Goal: Find specific fact: Find specific fact

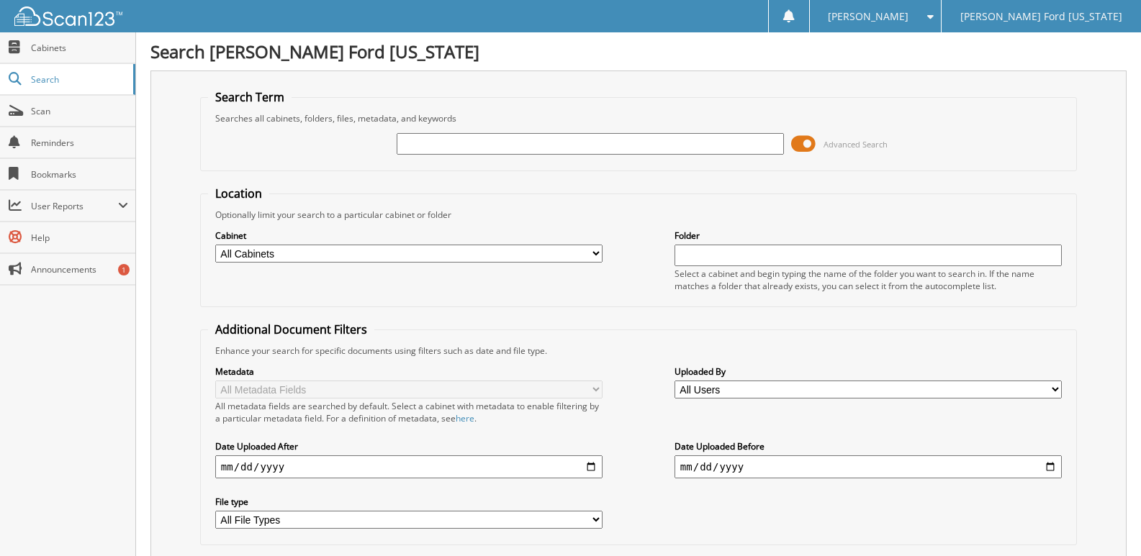
click at [516, 143] on input "text" at bounding box center [590, 144] width 387 height 22
drag, startPoint x: 417, startPoint y: 154, endPoint x: 354, endPoint y: 150, distance: 63.4
click at [354, 150] on div "rvfen202 Advanced Search" at bounding box center [638, 144] width 861 height 39
type input "RVFEN202"
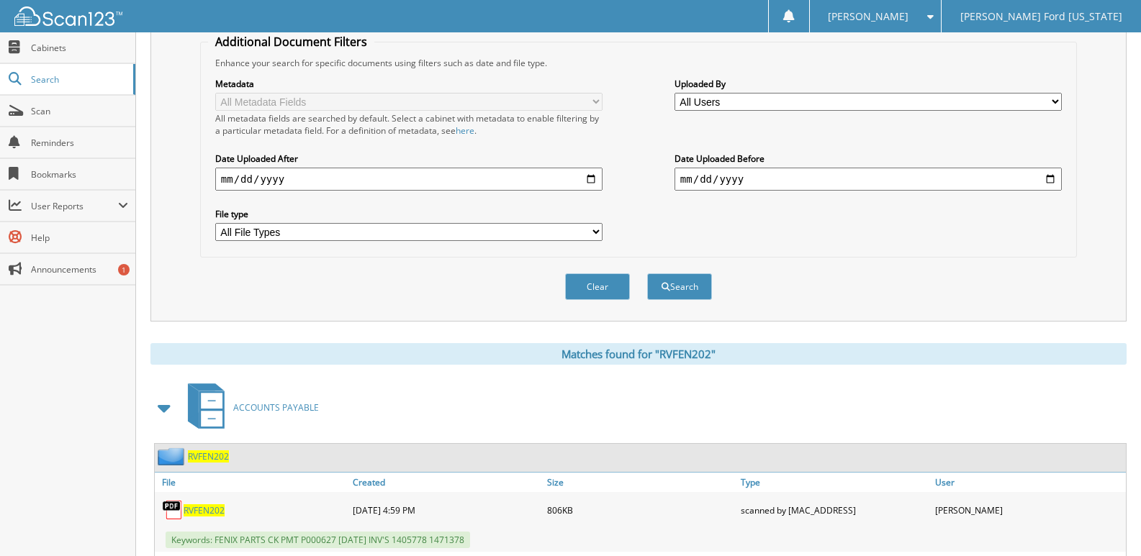
scroll to position [576, 0]
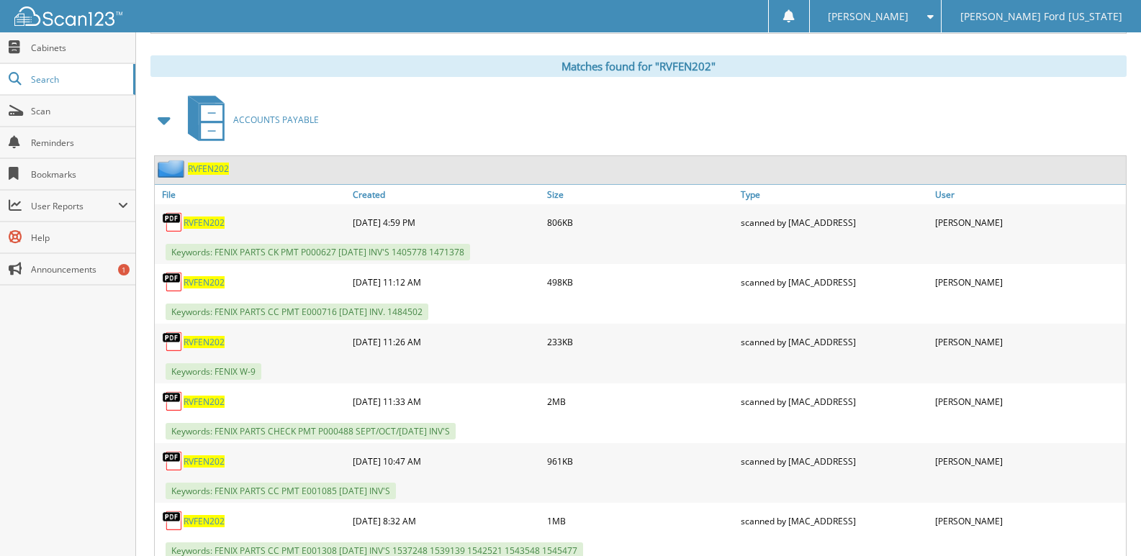
click at [196, 173] on span "RVFEN202" at bounding box center [208, 169] width 41 height 12
